Goal: Find specific page/section: Find specific page/section

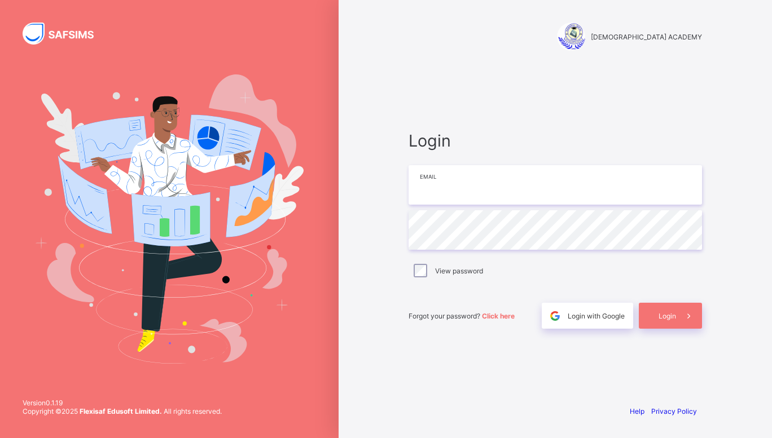
type input "**********"
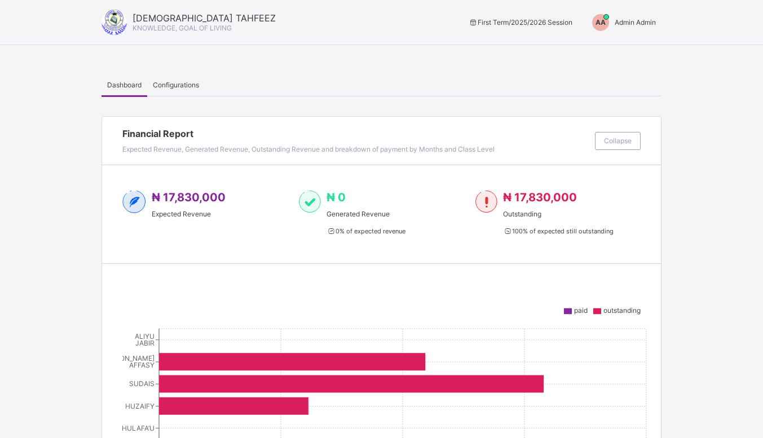
click at [640, 21] on span "Admin Admin" at bounding box center [635, 22] width 41 height 8
click at [606, 48] on span "Switch to Admin View" at bounding box center [614, 48] width 86 height 13
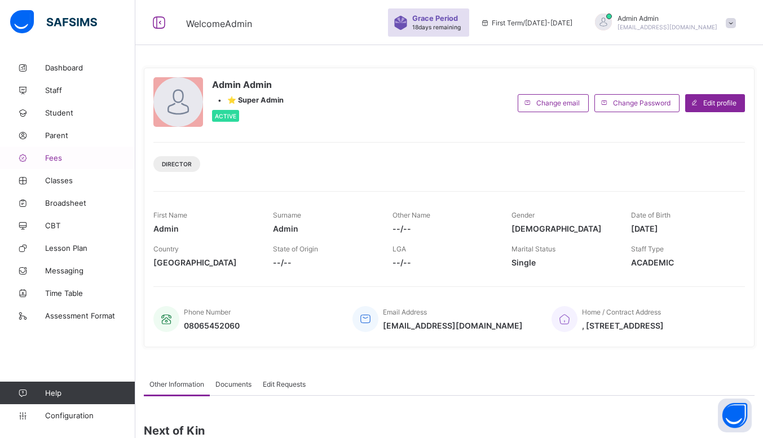
click at [68, 158] on span "Fees" at bounding box center [90, 157] width 90 height 9
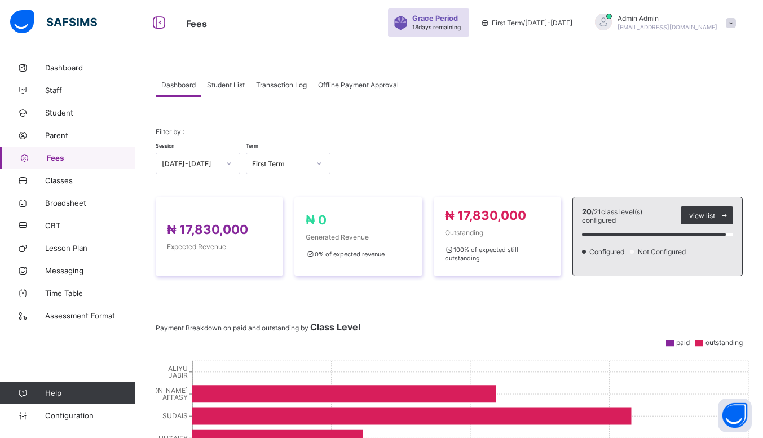
click at [234, 87] on span "Student List" at bounding box center [226, 85] width 38 height 8
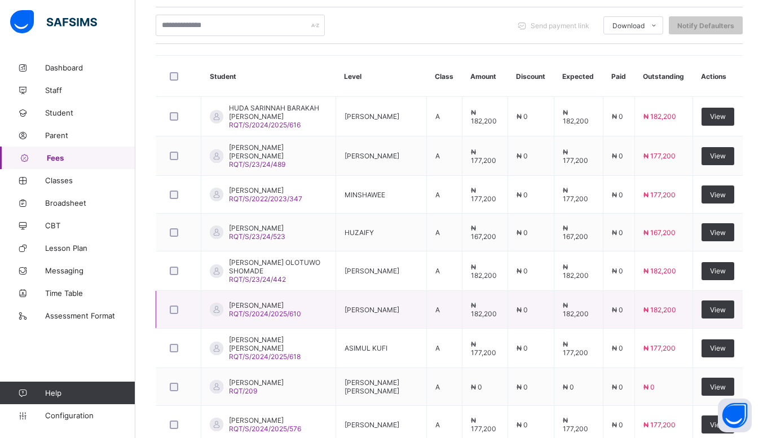
scroll to position [254, 0]
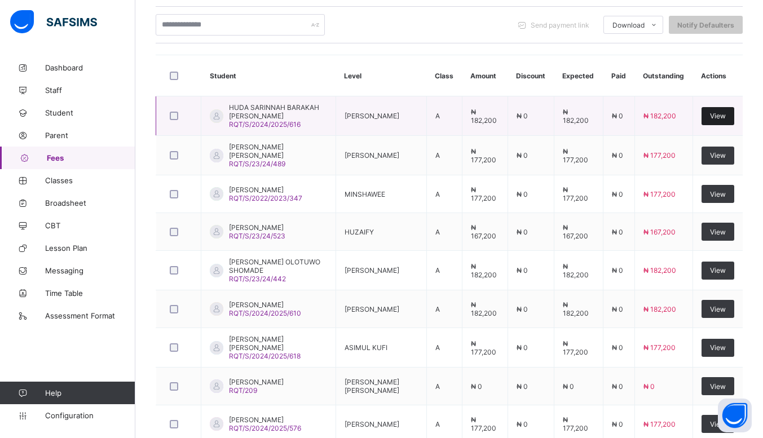
click at [722, 114] on span "View" at bounding box center [718, 116] width 16 height 8
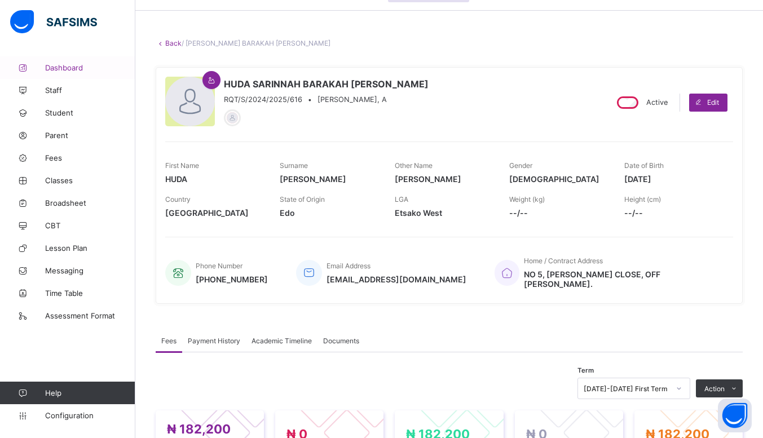
scroll to position [33, 0]
click at [168, 43] on link "Back" at bounding box center [173, 44] width 16 height 8
